Goal: Find specific fact: Find contact information

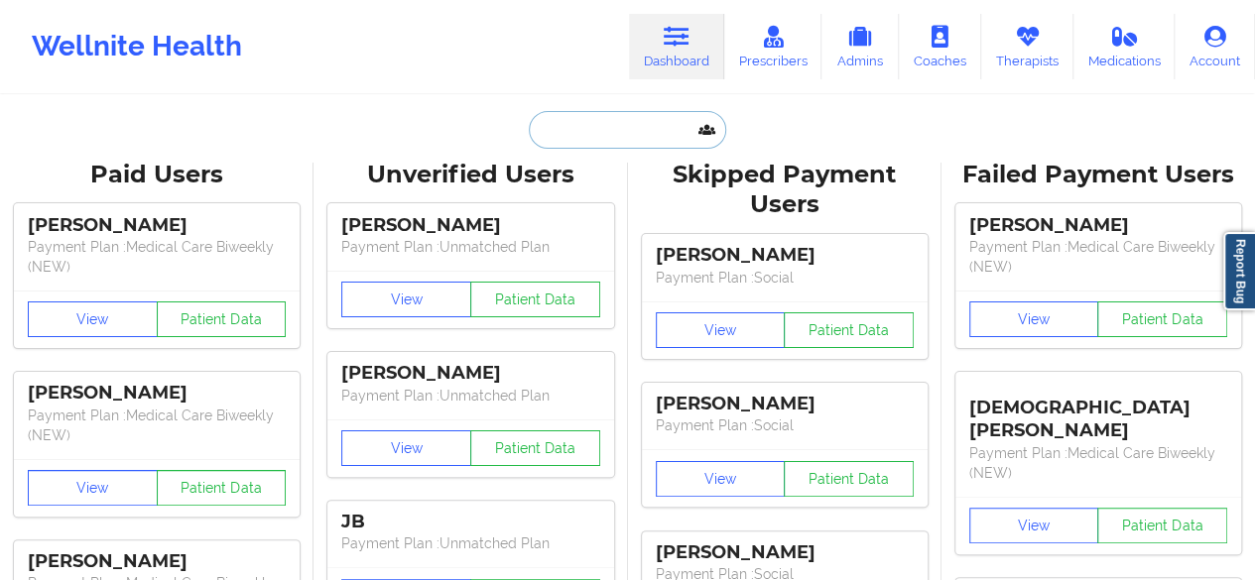
click at [581, 142] on input "text" at bounding box center [627, 130] width 196 height 38
paste input "[EMAIL_ADDRESS][DOMAIN_NAME]"
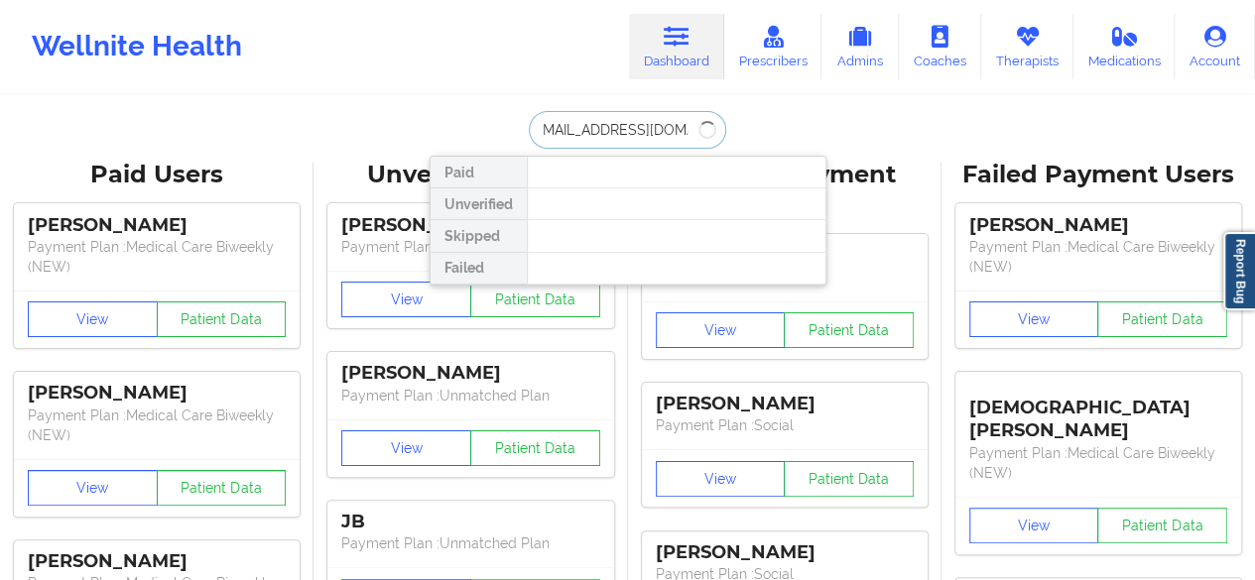
type input "[EMAIL_ADDRESS][DOMAIN_NAME]"
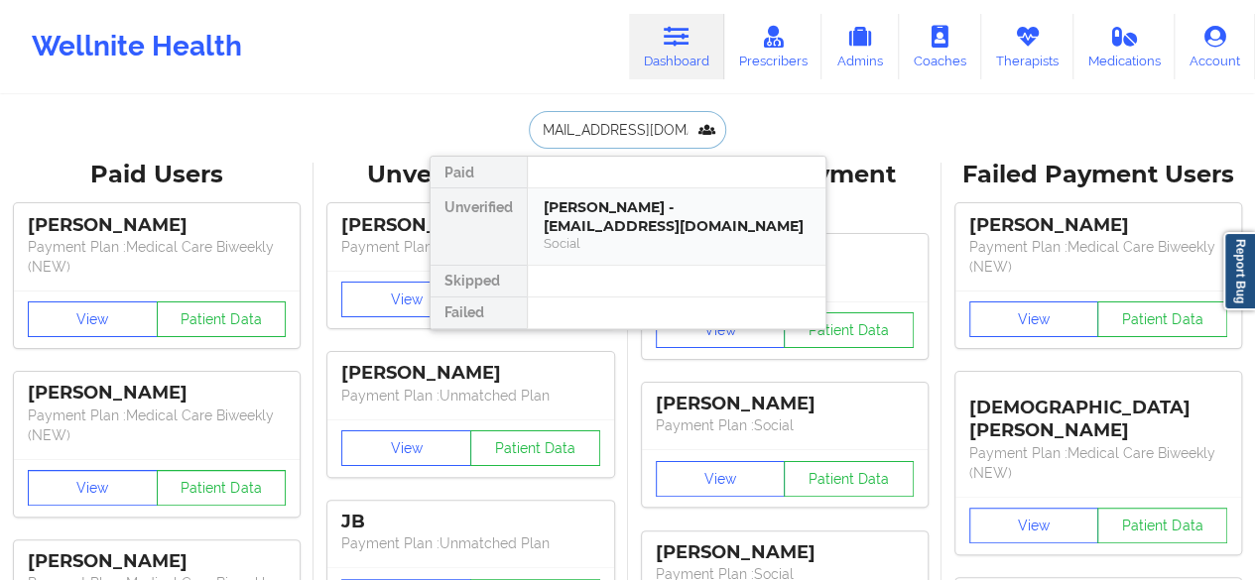
click at [607, 210] on div "[PERSON_NAME] - [EMAIL_ADDRESS][DOMAIN_NAME]" at bounding box center [677, 216] width 266 height 37
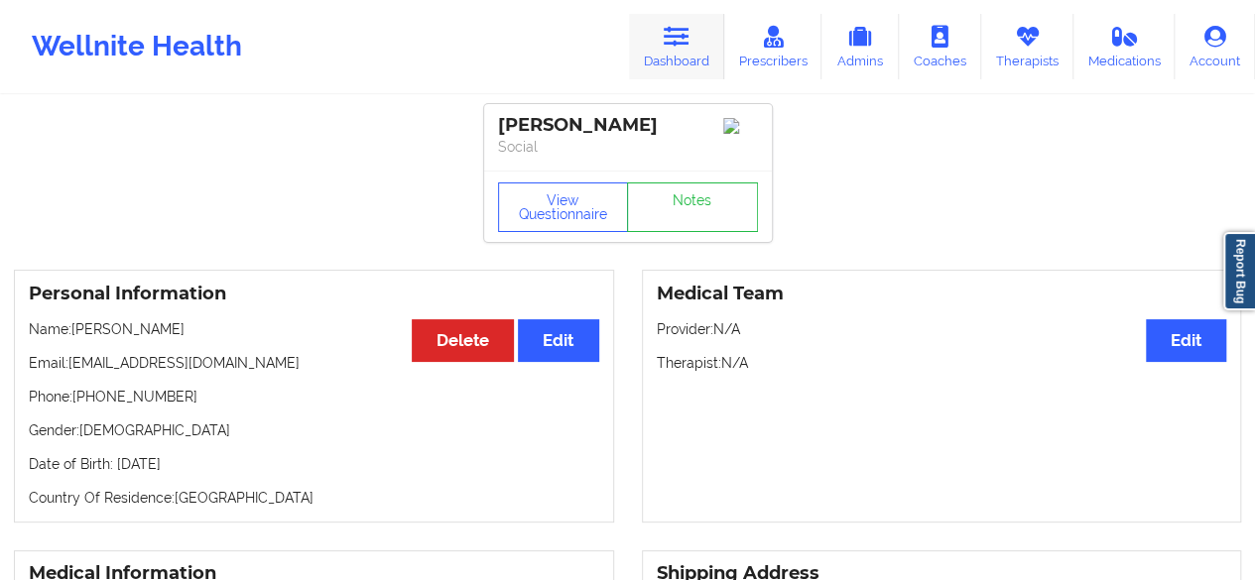
click at [689, 46] on icon at bounding box center [677, 37] width 26 height 22
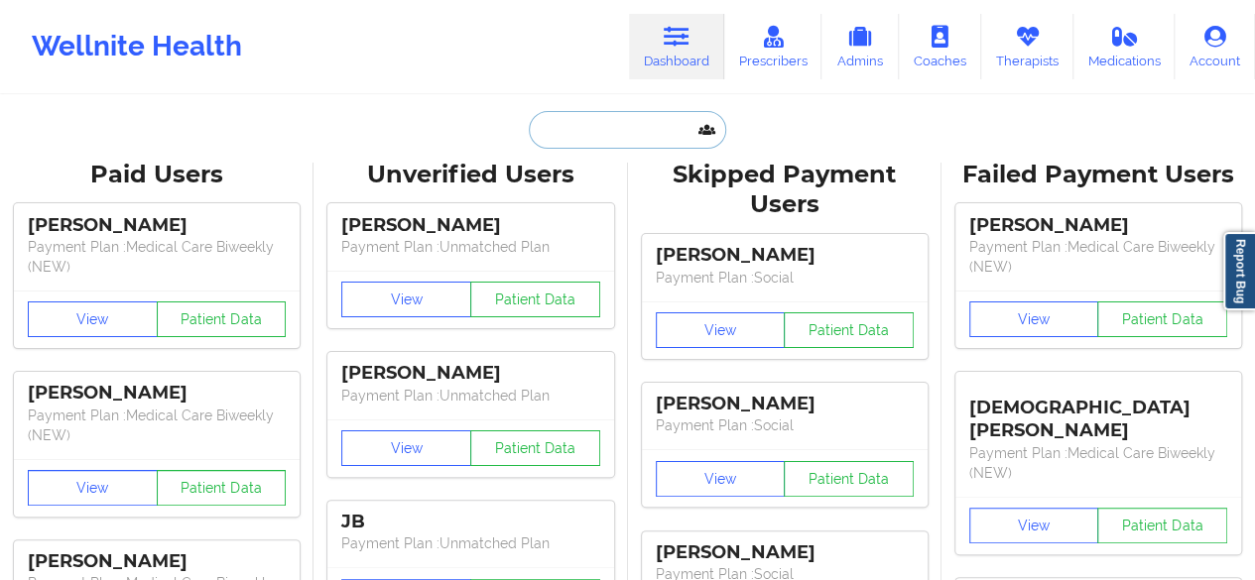
click at [633, 117] on input "text" at bounding box center [627, 130] width 196 height 38
paste input "christopherpenzance19851985@gmail.com"
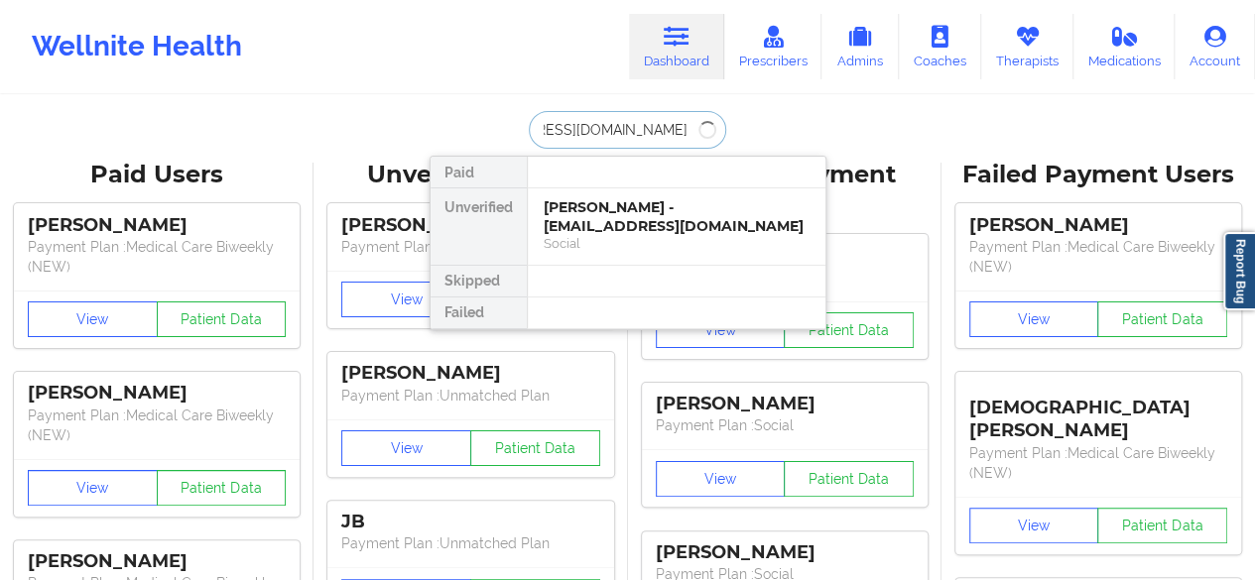
type input "christopherpenzance19851985@gmail.com"
click at [617, 226] on div "Robert Glazer - christopherpenzance19851985@gmail.com" at bounding box center [677, 216] width 266 height 37
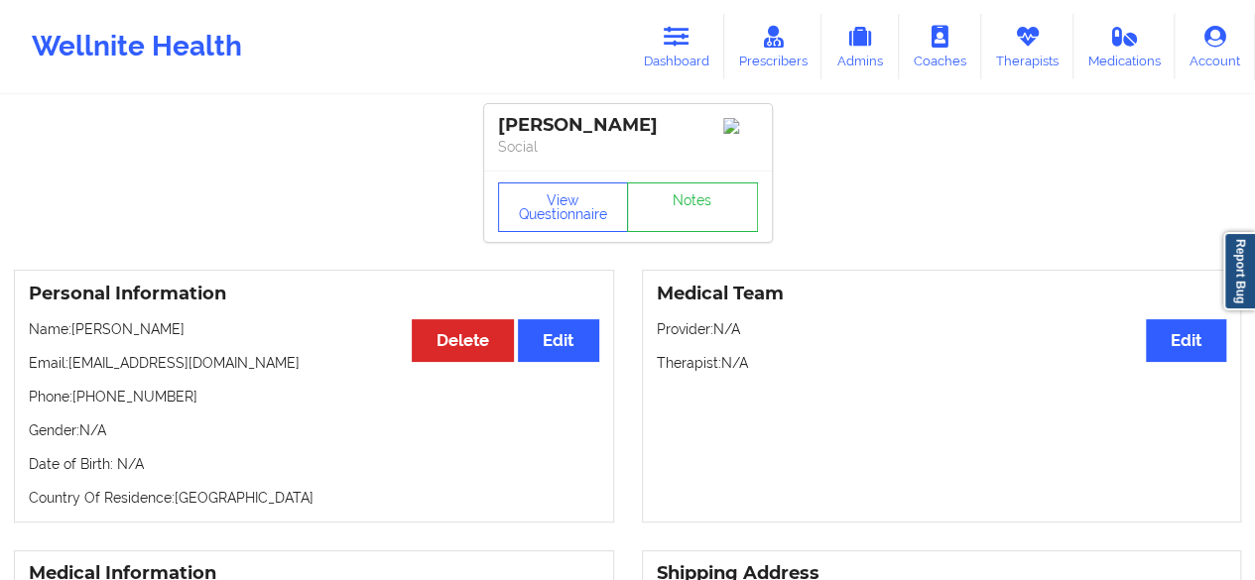
drag, startPoint x: 69, startPoint y: 371, endPoint x: 372, endPoint y: 363, distance: 302.7
click at [372, 363] on p "Email: christopherpenzance19851985@gmail.com" at bounding box center [314, 363] width 570 height 20
copy p "christopherpenzance19851985@gmail.com"
